Goal: Information Seeking & Learning: Learn about a topic

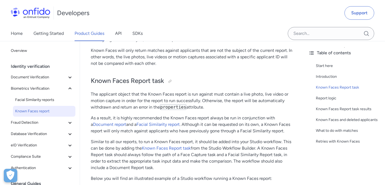
scroll to position [131, 0]
click at [221, 103] on p "The applicant object that the Known Faces report is run against must contain a …" at bounding box center [192, 100] width 203 height 19
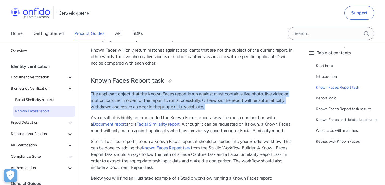
click at [222, 103] on p "The applicant object that the Known Faces report is run against must contain a …" at bounding box center [192, 100] width 203 height 19
click at [222, 109] on p "The applicant object that the Known Faces report is run against must contain a …" at bounding box center [192, 100] width 203 height 19
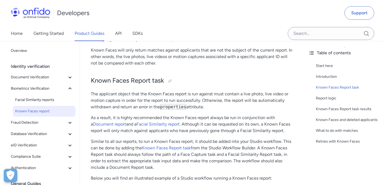
drag, startPoint x: 216, startPoint y: 111, endPoint x: 84, endPoint y: 94, distance: 133.1
copy p "The applicant object that the Known Faces report is run against must contain a …"
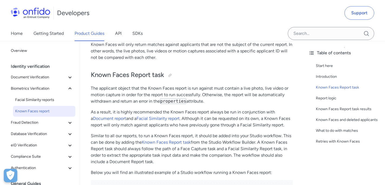
scroll to position [138, 0]
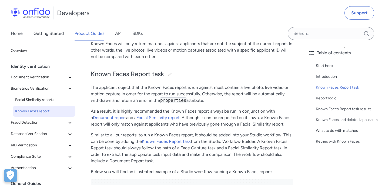
drag, startPoint x: 216, startPoint y: 119, endPoint x: 210, endPoint y: 121, distance: 6.1
click at [215, 120] on p "As a result, it is highly recommended the Known Faces report always be run in c…" at bounding box center [192, 117] width 203 height 19
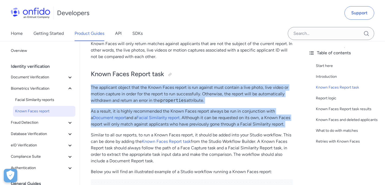
copy div "The applicant object that the Known Faces report is run against must contain a …"
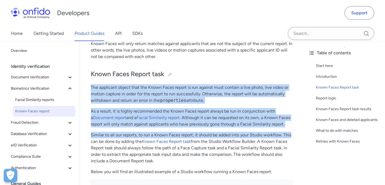
copy div "The applicant object that the Known Faces report is run against must contain a …"
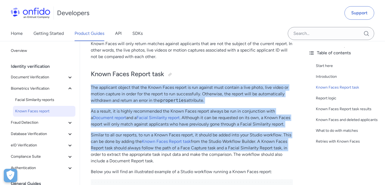
copy div "The applicant object that the Known Faces report is run against must contain a …"
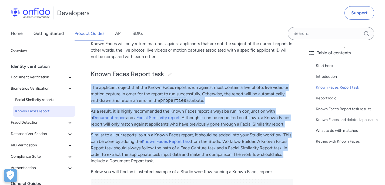
copy div "The applicant object that the Known Faces report is run against must contain a …"
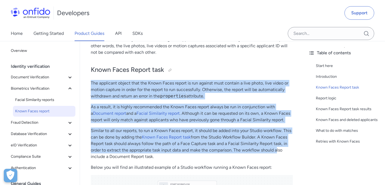
copy div "The applicant object that the Known Faces report is run against must contain a …"
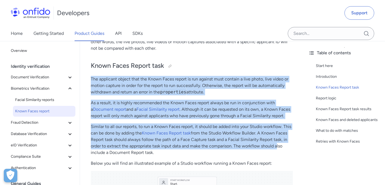
copy div "The applicant object that the Known Faces report is run against must contain a …"
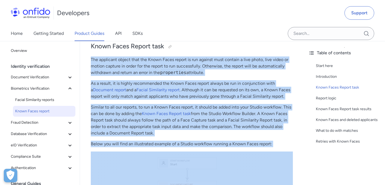
copy div "The applicant object that the Known Faces report is run against must contain a …"
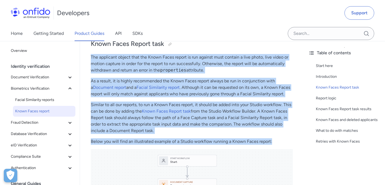
copy div "The applicant object that the Known Faces report is run against must contain a …"
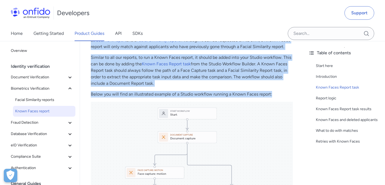
drag, startPoint x: 92, startPoint y: 88, endPoint x: 278, endPoint y: 89, distance: 185.8
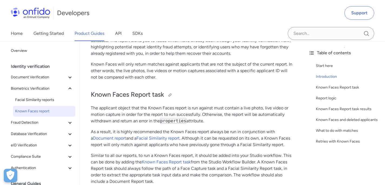
scroll to position [118, 0]
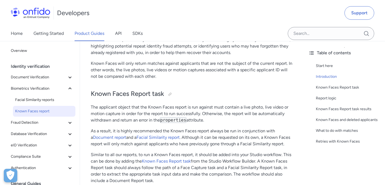
drag, startPoint x: 90, startPoint y: 107, endPoint x: 248, endPoint y: 123, distance: 159.1
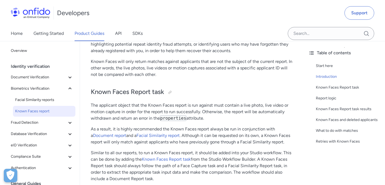
scroll to position [153, 0]
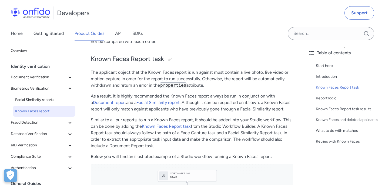
click at [214, 83] on p "The applicant object that the Known Faces report is run against must contain a …" at bounding box center [192, 78] width 203 height 19
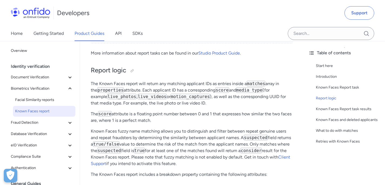
scroll to position [508, 0]
click at [199, 97] on p "The Known Faces report will return any matching applicant IDs as entries inside…" at bounding box center [192, 93] width 203 height 26
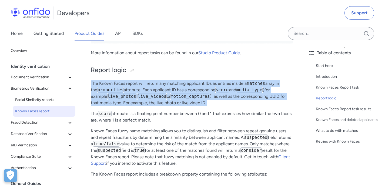
click at [199, 97] on p "The Known Faces report will return any matching applicant IDs as entries inside…" at bounding box center [192, 93] width 203 height 26
click at [199, 99] on p "The Known Faces report will return any matching applicant IDs as entries inside…" at bounding box center [192, 93] width 203 height 26
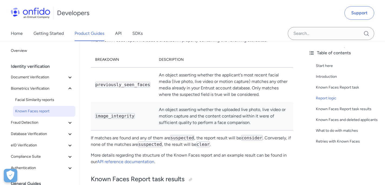
scroll to position [651, 0]
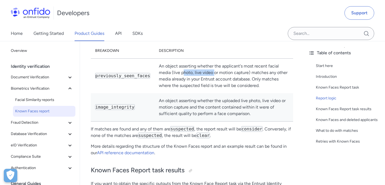
drag, startPoint x: 184, startPoint y: 72, endPoint x: 233, endPoint y: 75, distance: 49.3
click at [233, 75] on td "An object asserting whether the applicant's most recent facial media (live phot…" at bounding box center [224, 76] width 139 height 35
click at [220, 75] on td "An object asserting whether the applicant's most recent facial media (live phot…" at bounding box center [224, 76] width 139 height 35
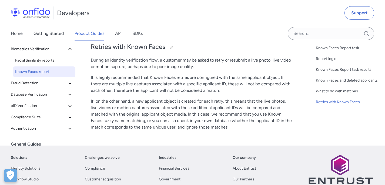
scroll to position [1028, 0]
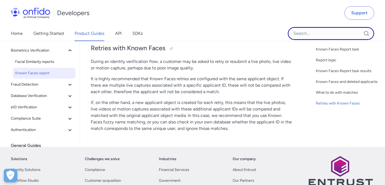
click at [309, 34] on input "Onfido search input field" at bounding box center [331, 33] width 87 height 13
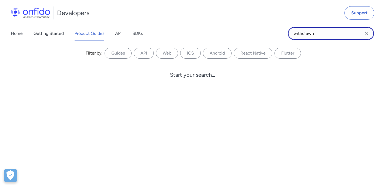
type input "withdrawn"
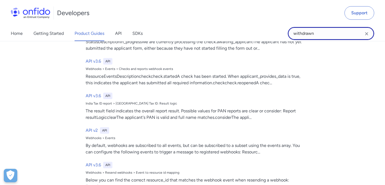
scroll to position [0, 0]
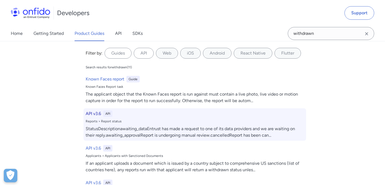
click at [148, 121] on div "Reports > Report status" at bounding box center [195, 121] width 219 height 4
select select "http"
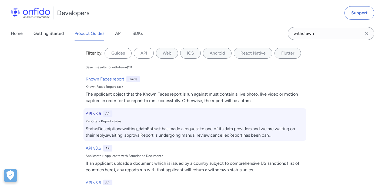
select select "http"
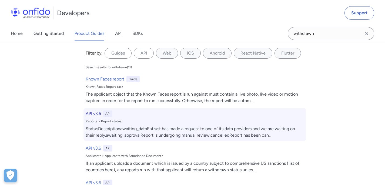
select select "http"
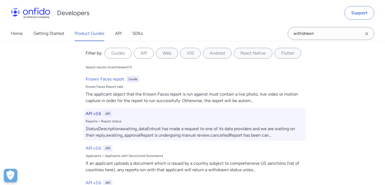
select select "http"
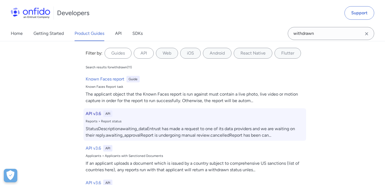
select select "http"
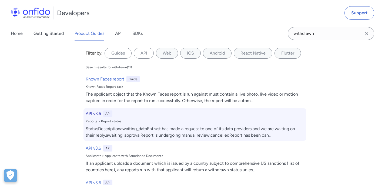
select select "http"
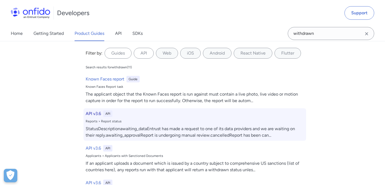
select select "http"
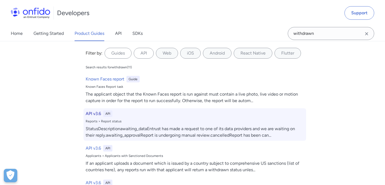
select select "http"
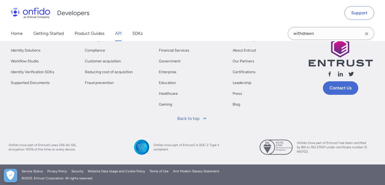
scroll to position [66870, 0]
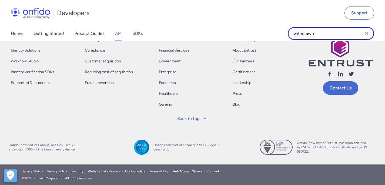
click at [321, 37] on input "withdrawn" at bounding box center [331, 33] width 87 height 13
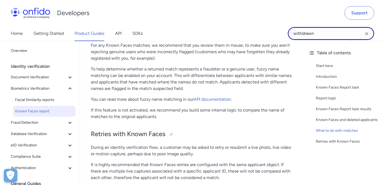
scroll to position [840, 0]
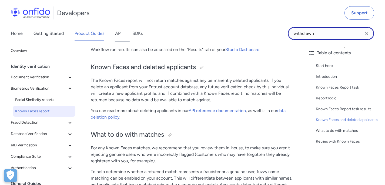
click at [326, 33] on input "withdrawn" at bounding box center [331, 33] width 87 height 13
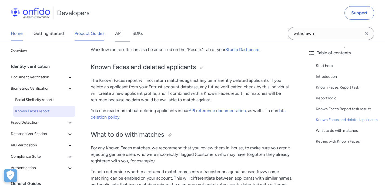
click at [15, 30] on link "Home" at bounding box center [17, 33] width 12 height 15
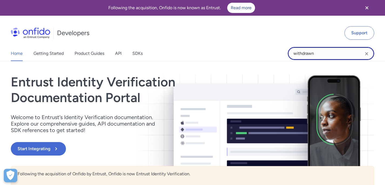
click at [326, 52] on input "withdrawn" at bounding box center [331, 53] width 87 height 13
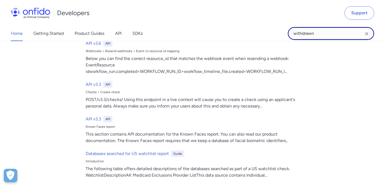
scroll to position [224, 0]
